Goal: Find specific page/section: Find specific page/section

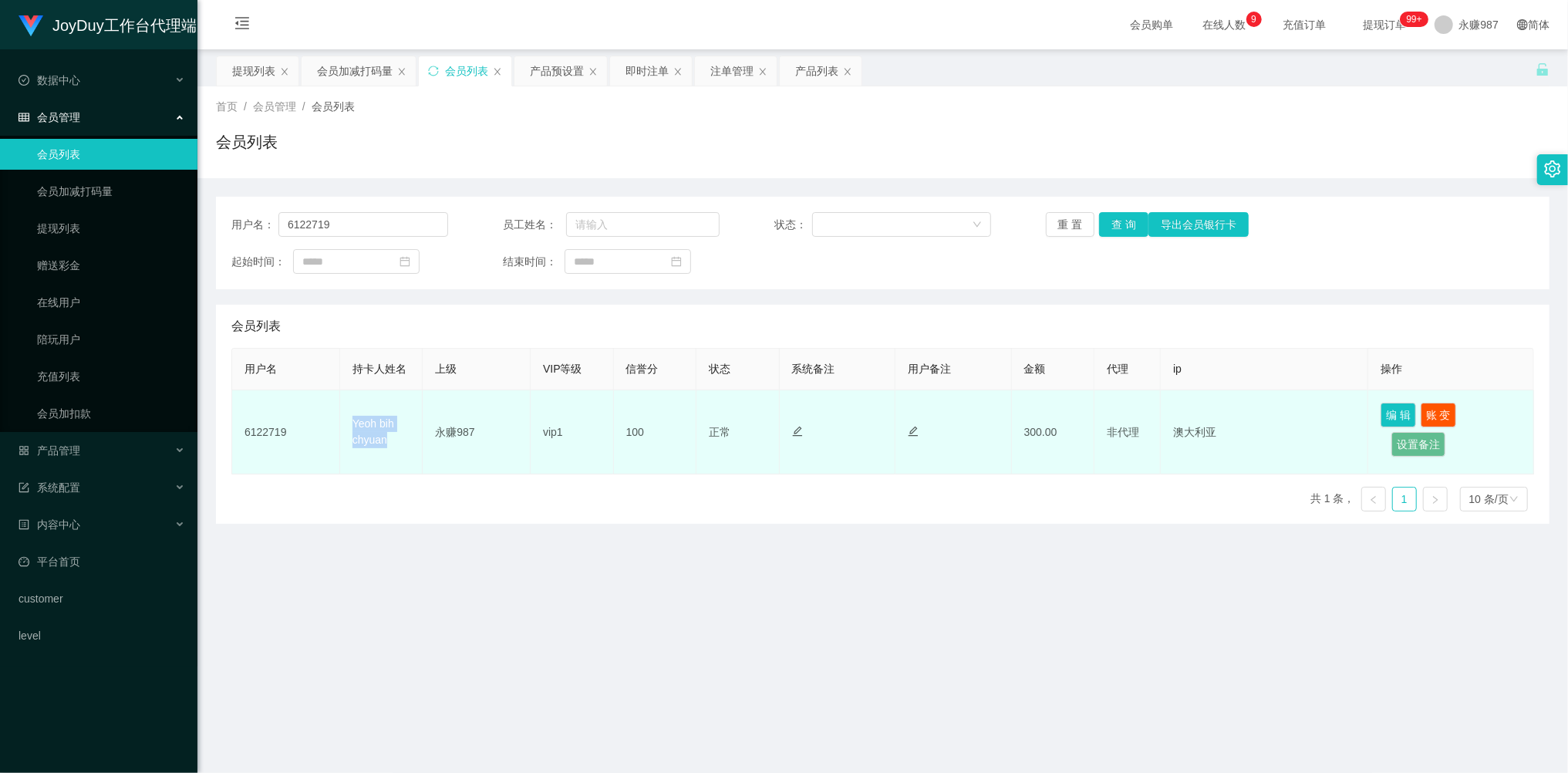
scroll to position [103, 0]
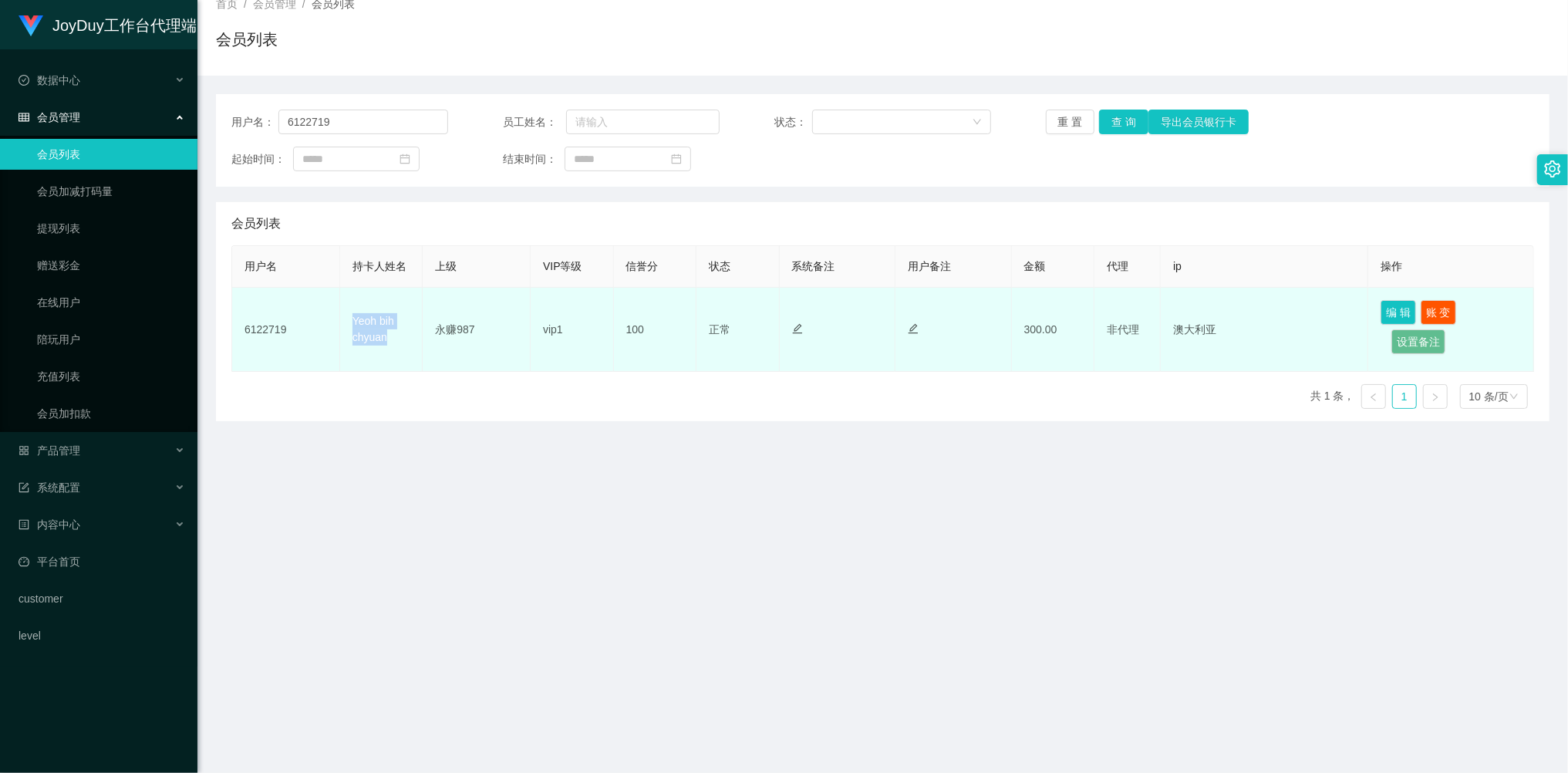
click at [371, 331] on td "Yeoh bih chyuan" at bounding box center [382, 330] width 83 height 84
click at [378, 328] on td "Yeoh bih chyuan" at bounding box center [382, 330] width 83 height 84
drag, startPoint x: 389, startPoint y: 341, endPoint x: 352, endPoint y: 328, distance: 39.2
click at [352, 328] on td "Yeoh bih chyuan" at bounding box center [382, 330] width 83 height 84
copy td "Yeoh bih chyuan"
